Goal: Task Accomplishment & Management: Manage account settings

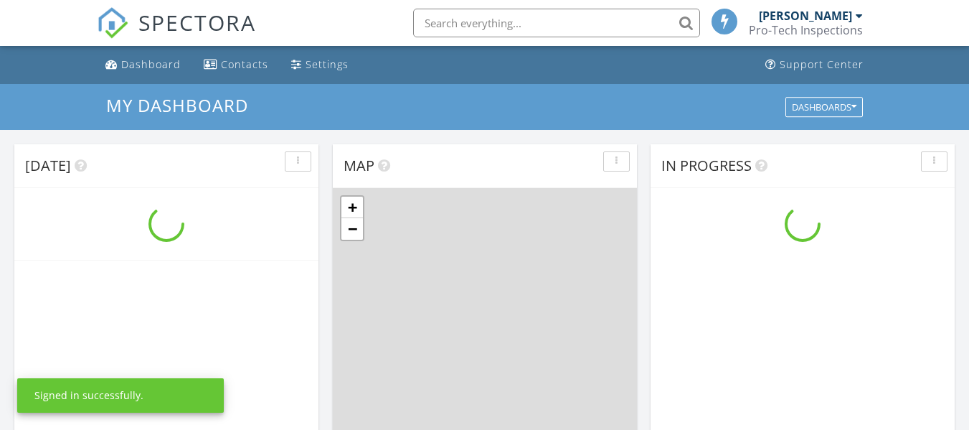
scroll to position [1328, 991]
click at [508, 16] on input "text" at bounding box center [556, 23] width 287 height 29
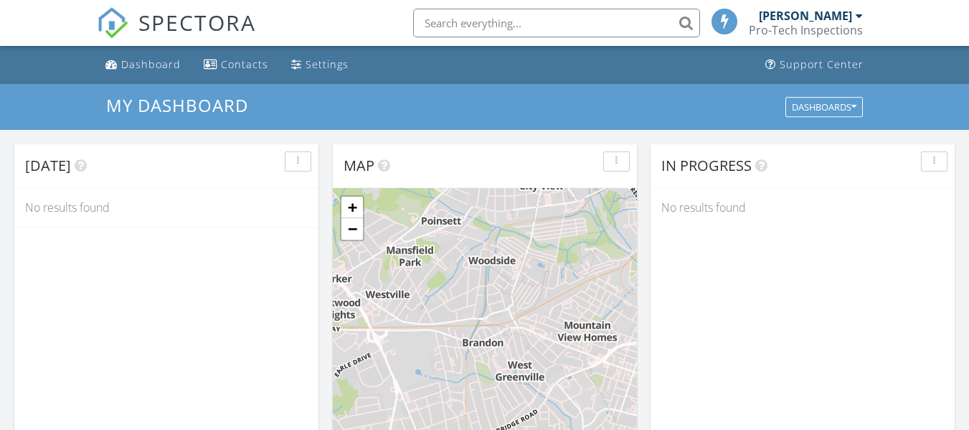
scroll to position [7, 7]
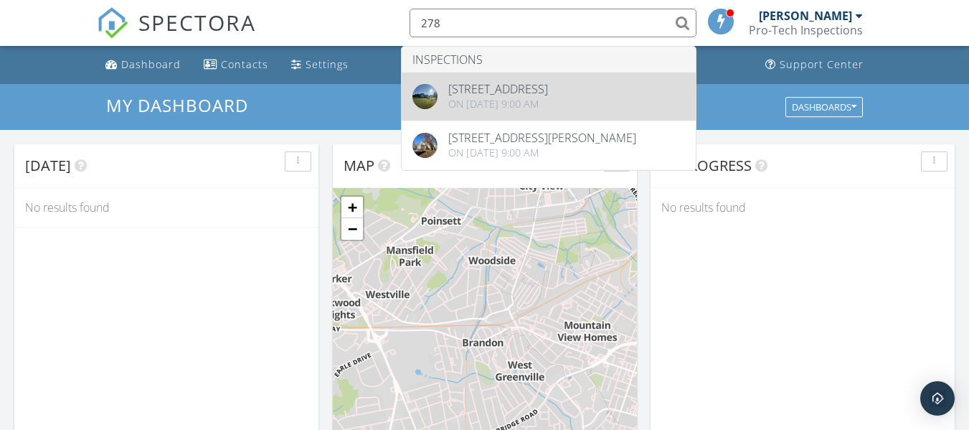
type input "278"
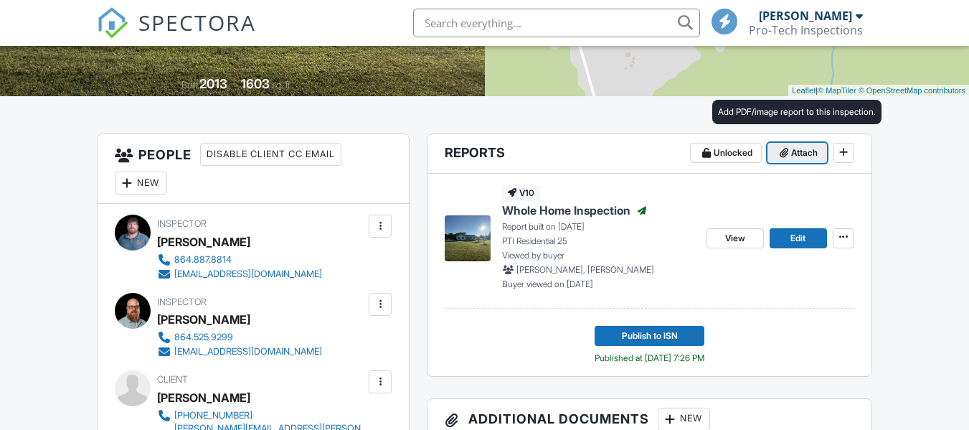
click at [791, 148] on span "Attach" at bounding box center [804, 153] width 27 height 14
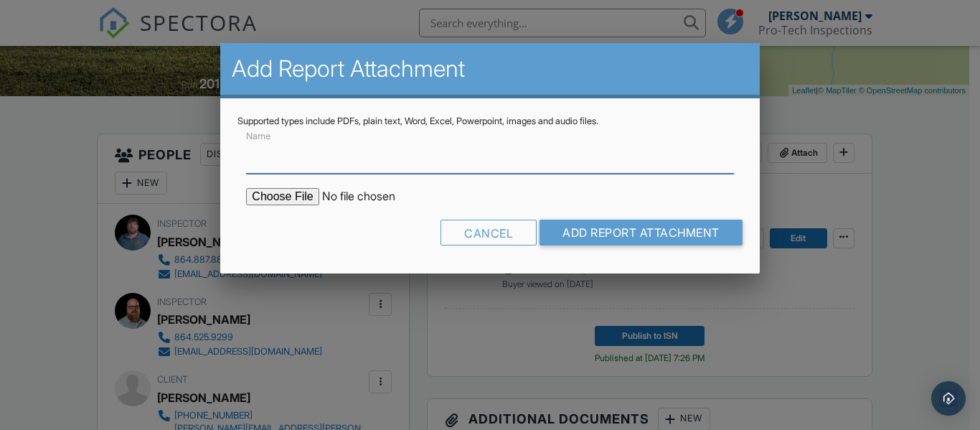
click at [287, 158] on input "Name" at bounding box center [489, 155] width 487 height 35
drag, startPoint x: 278, startPoint y: 197, endPoint x: 285, endPoint y: 219, distance: 23.6
click at [278, 197] on input "file" at bounding box center [368, 196] width 244 height 17
type input "C:\fakepath\278 Sheep Leg Rd Iva Well Inspection Report.pdf"
click at [284, 195] on input "file" at bounding box center [368, 196] width 244 height 17
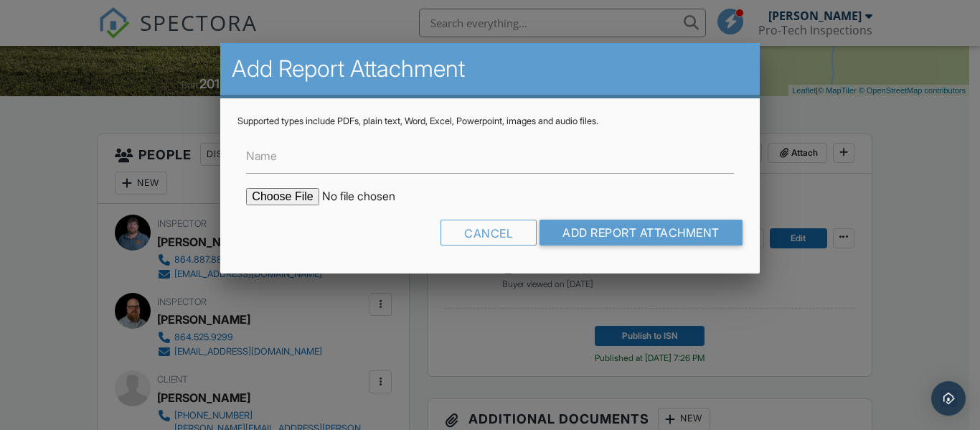
click at [366, 194] on input "file" at bounding box center [368, 196] width 244 height 17
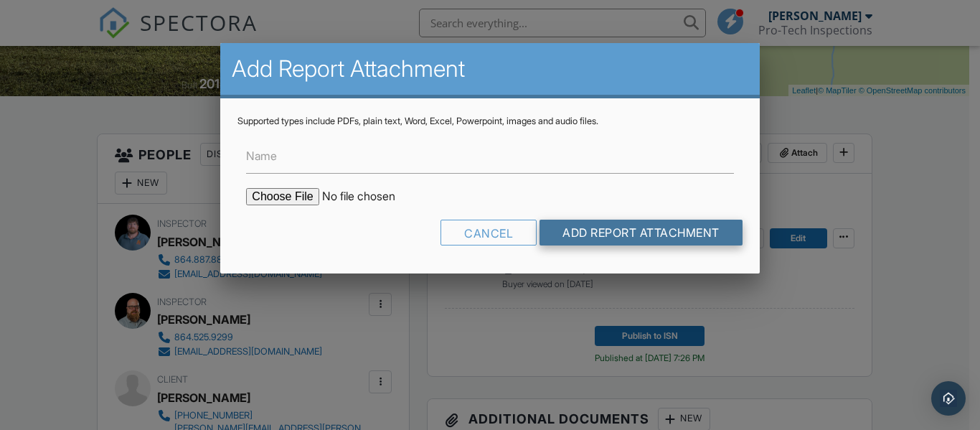
click at [585, 225] on input "Add Report Attachment" at bounding box center [640, 232] width 203 height 26
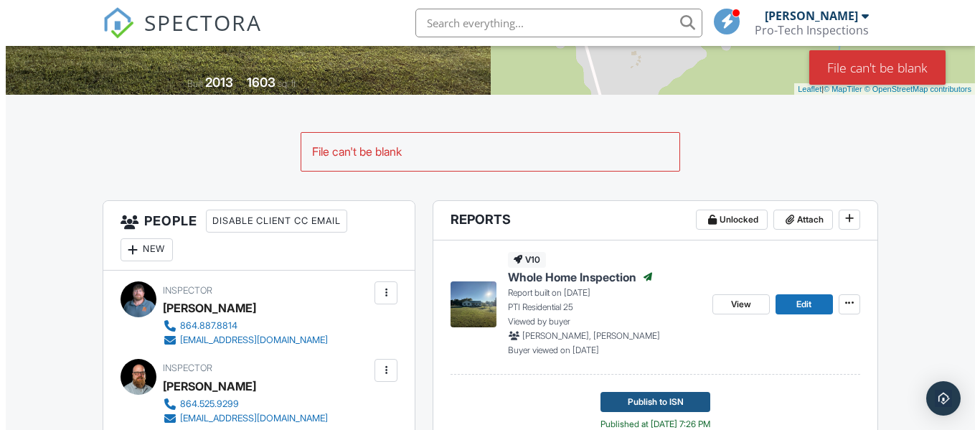
scroll to position [287, 0]
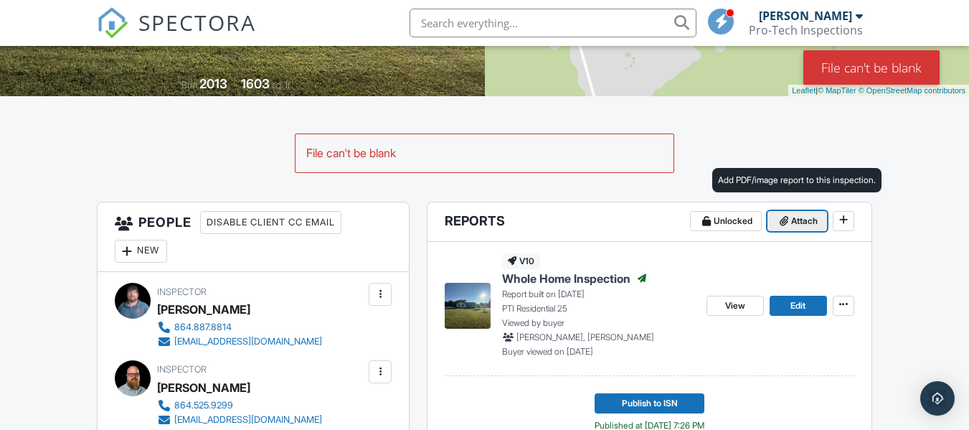
click at [794, 218] on span "Attach" at bounding box center [804, 221] width 27 height 14
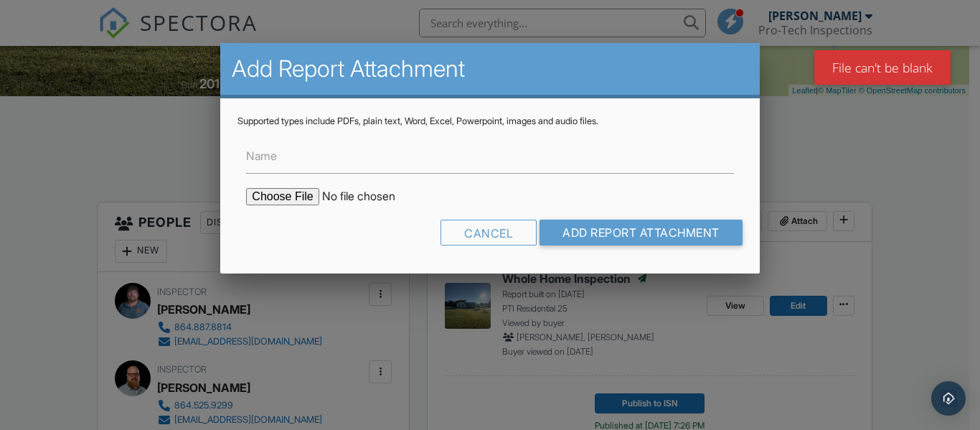
click at [291, 197] on input "file" at bounding box center [368, 196] width 244 height 17
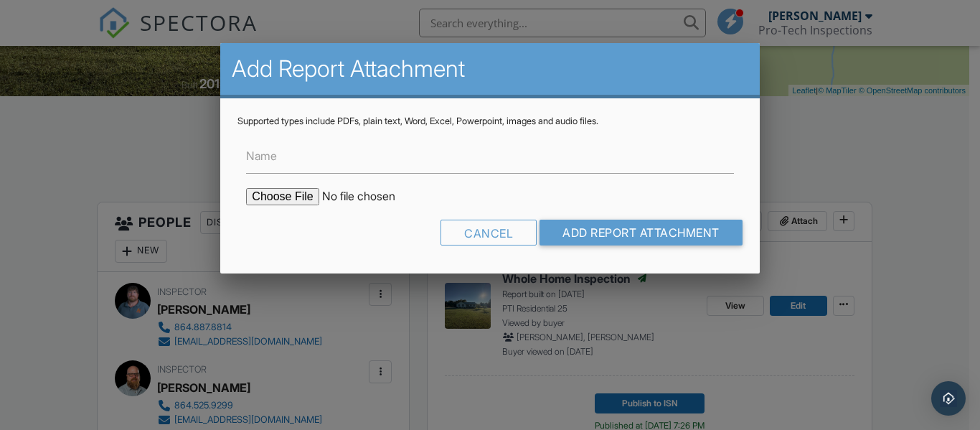
type input "C:\fakepath\278 Sheep Leg Rd Iva Well Inspection Report.pdf"
click at [346, 158] on input "Name" at bounding box center [489, 155] width 487 height 35
click at [333, 166] on input "Name" at bounding box center [489, 155] width 487 height 35
click at [287, 195] on input "file" at bounding box center [368, 196] width 244 height 17
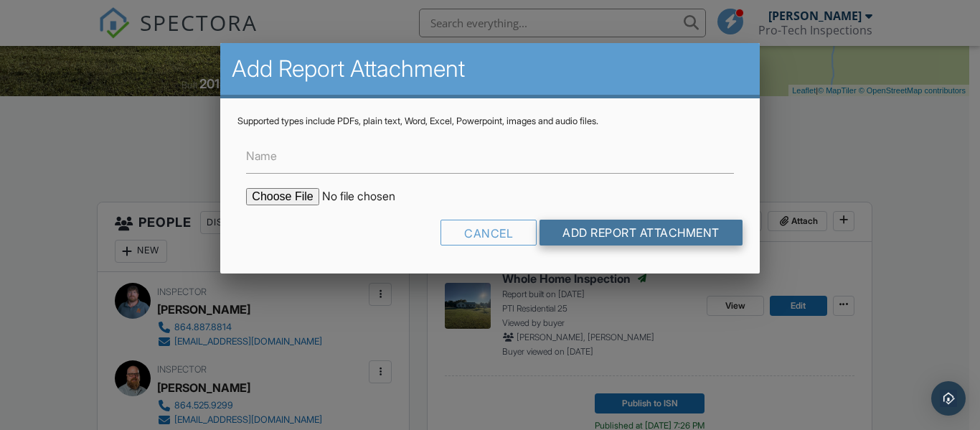
click at [575, 232] on input "Add Report Attachment" at bounding box center [640, 232] width 203 height 26
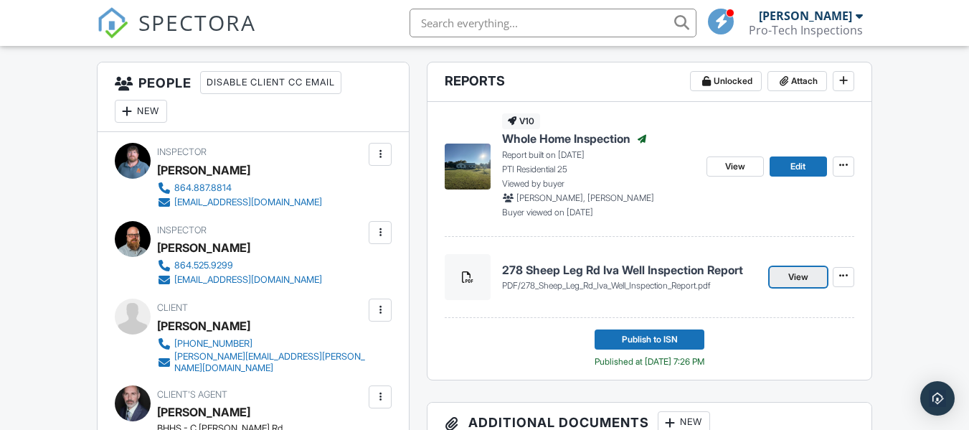
click at [804, 270] on span "View" at bounding box center [798, 277] width 20 height 14
